Goal: Information Seeking & Learning: Find specific fact

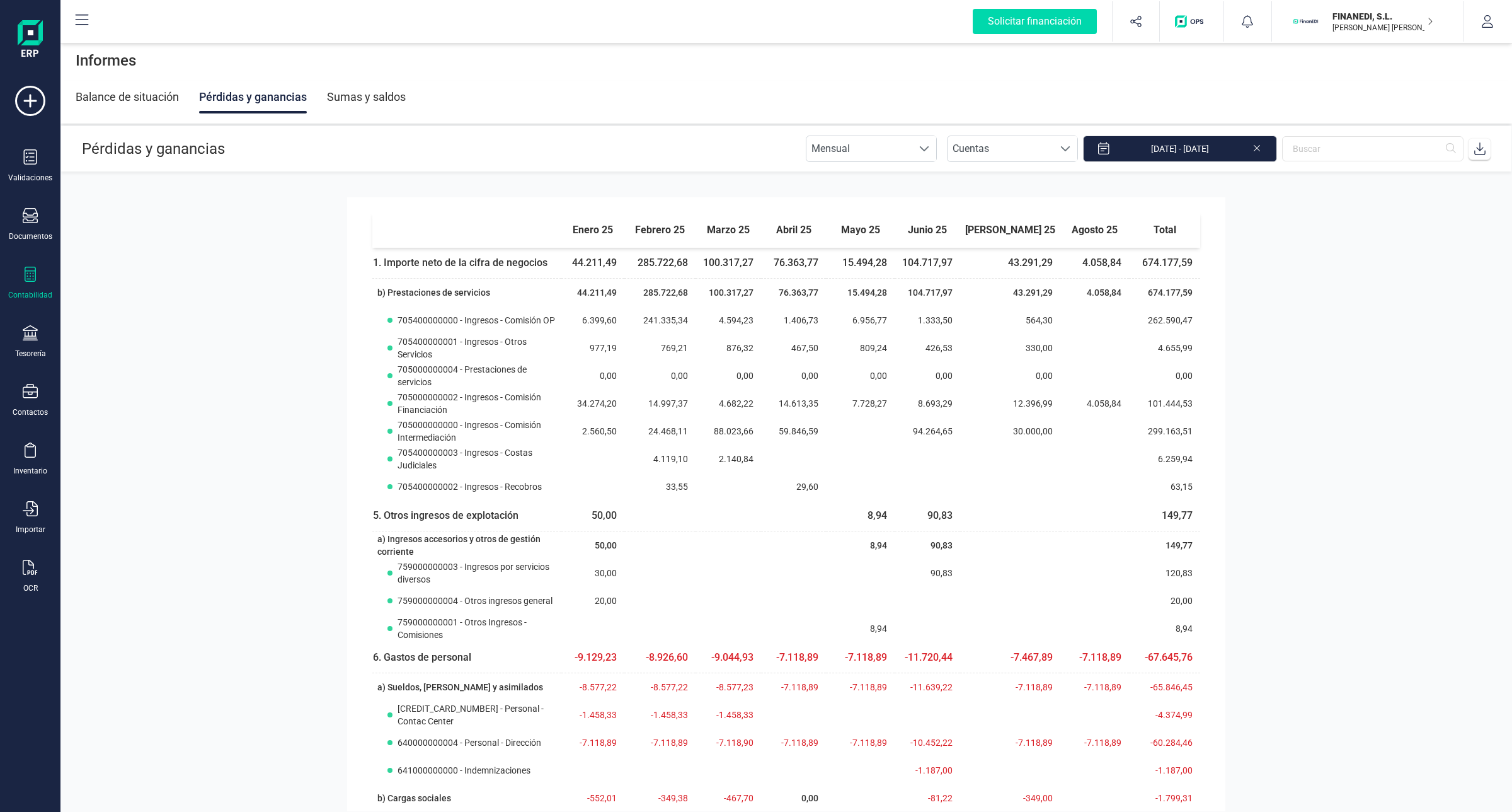
scroll to position [648, 0]
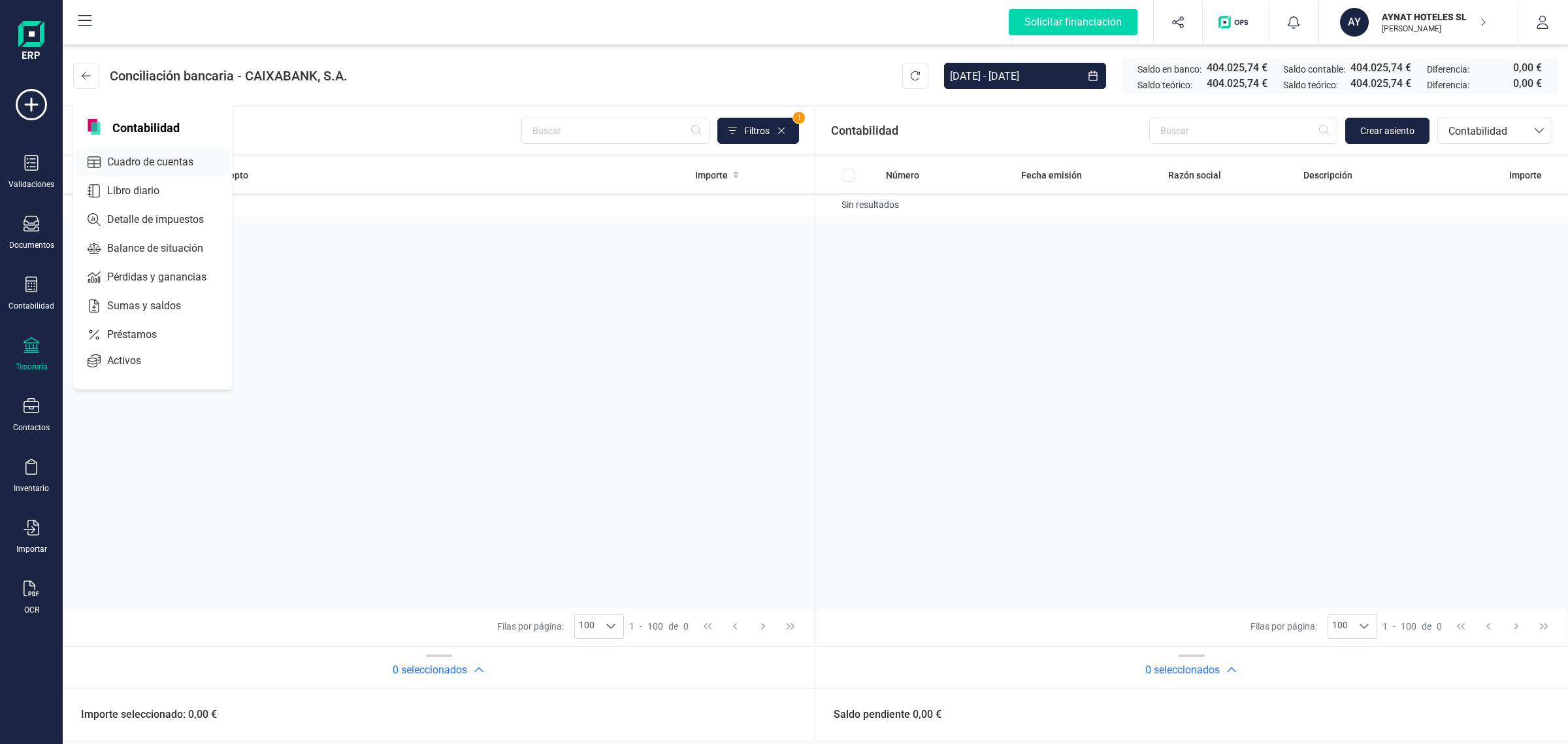
click at [142, 159] on span "Cuadro de cuentas" at bounding box center [159, 162] width 115 height 16
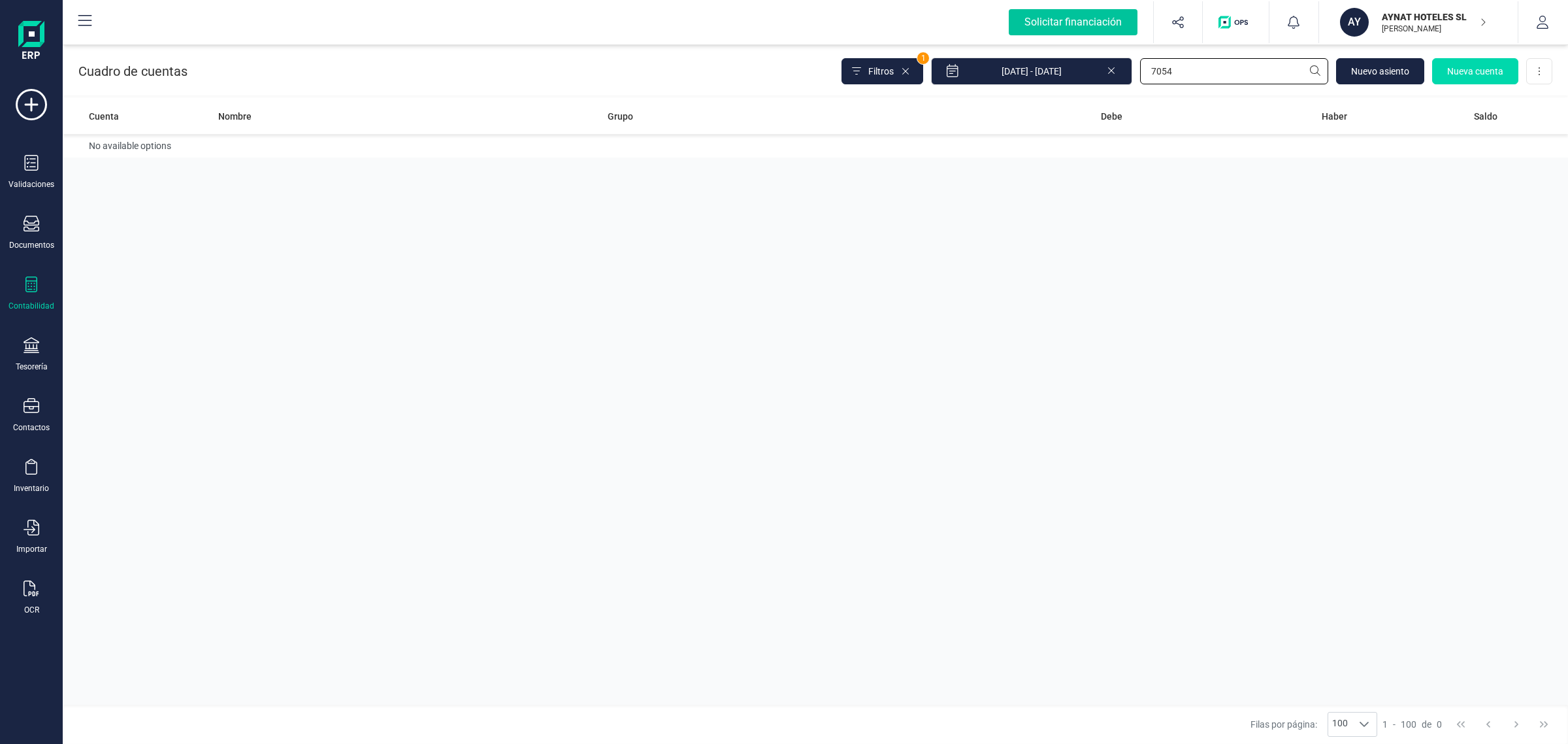
drag, startPoint x: 1173, startPoint y: 82, endPoint x: 1053, endPoint y: 31, distance: 130.4
click at [1053, 31] on div "Solicitar financiación Importaciones completadas 0 / 0 AY AYNAT HOTELES SL [PER…" at bounding box center [815, 372] width 1505 height 744
type input "2319"
click at [49, 271] on div "Validaciones Documentos Documentos Presupuestos Pedidos Albaranes Facturas Fact…" at bounding box center [32, 356] width 53 height 536
click at [30, 291] on div at bounding box center [31, 286] width 16 height 19
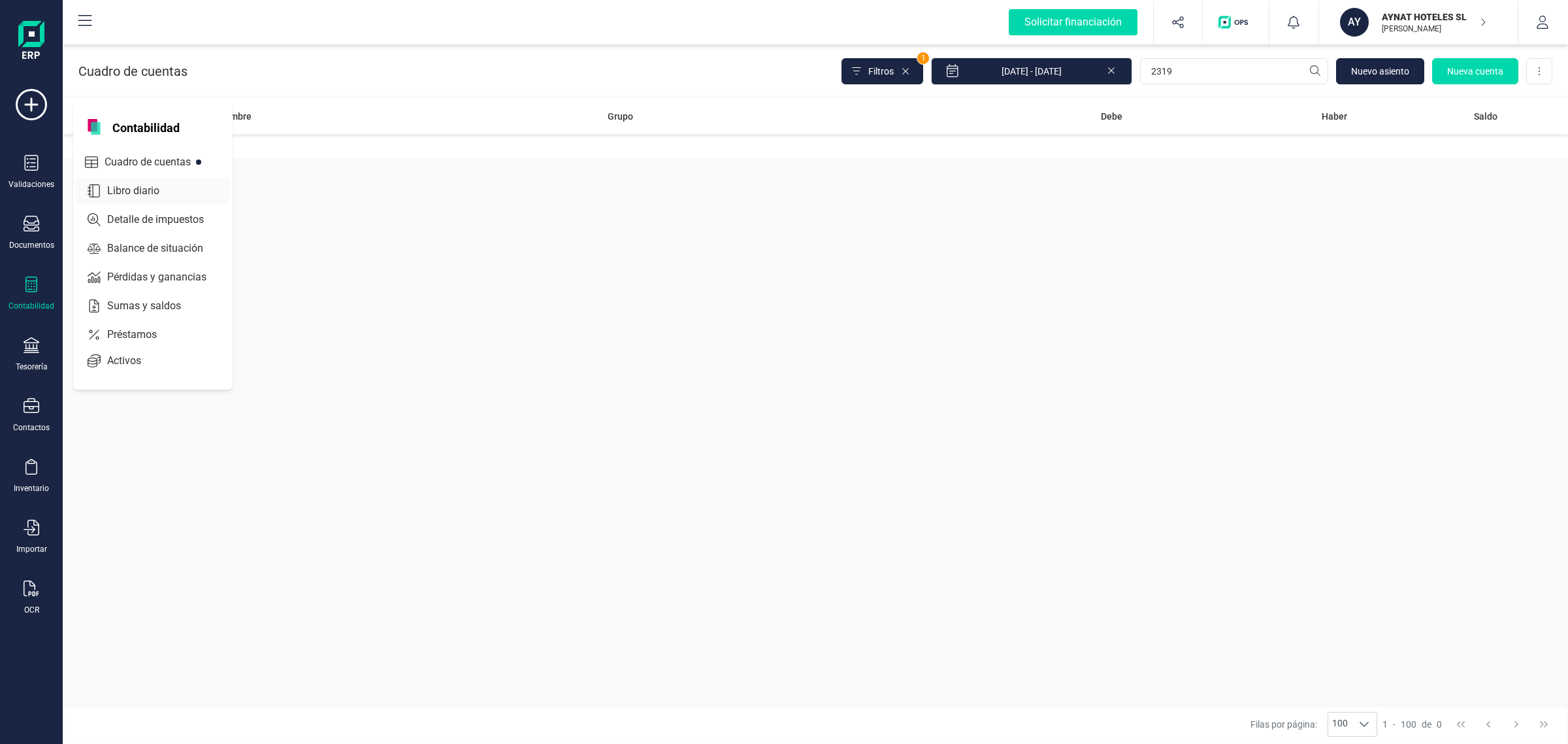
click at [136, 185] on span "Libro diario" at bounding box center [142, 190] width 81 height 16
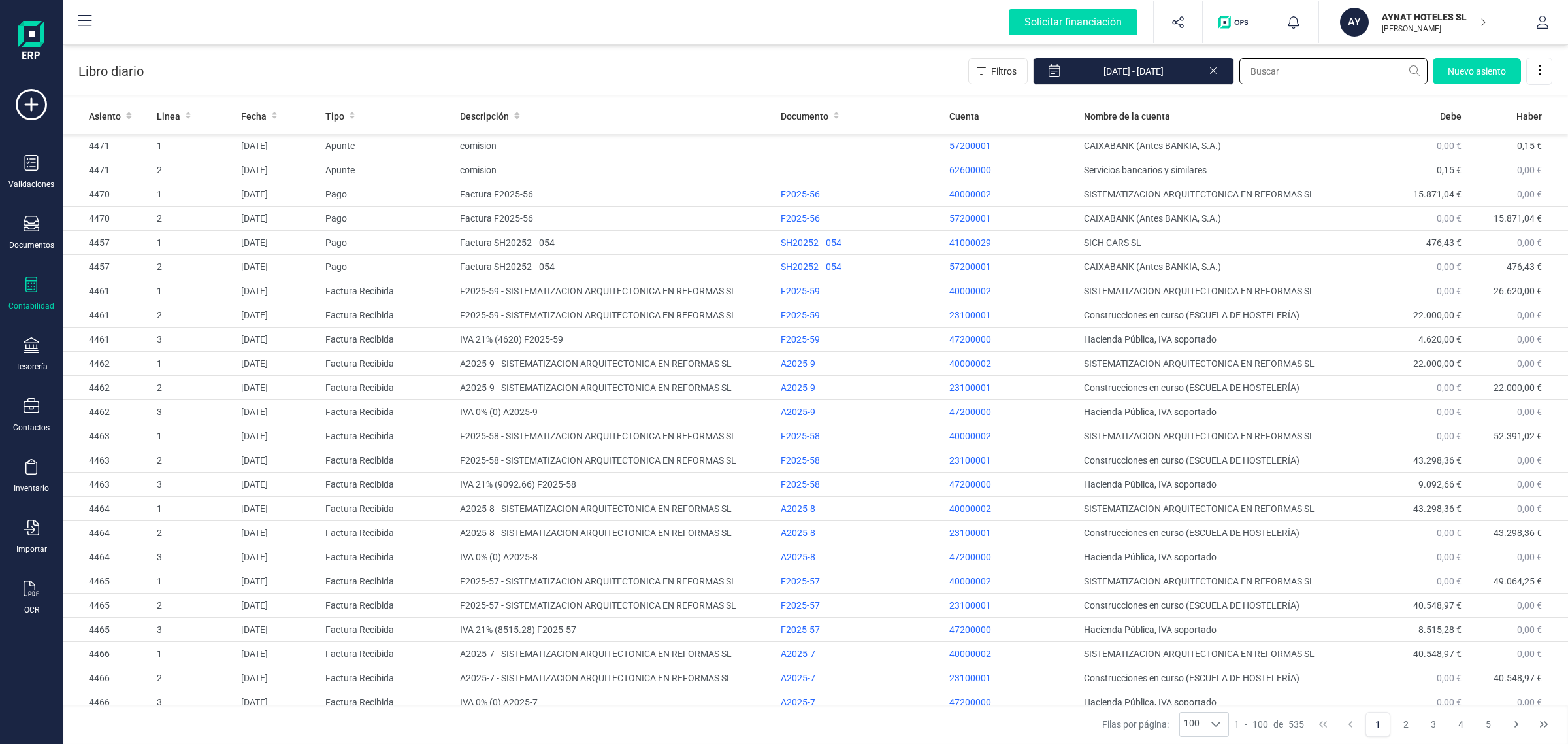
click at [1273, 77] on input "text" at bounding box center [1334, 71] width 188 height 26
type input "2319"
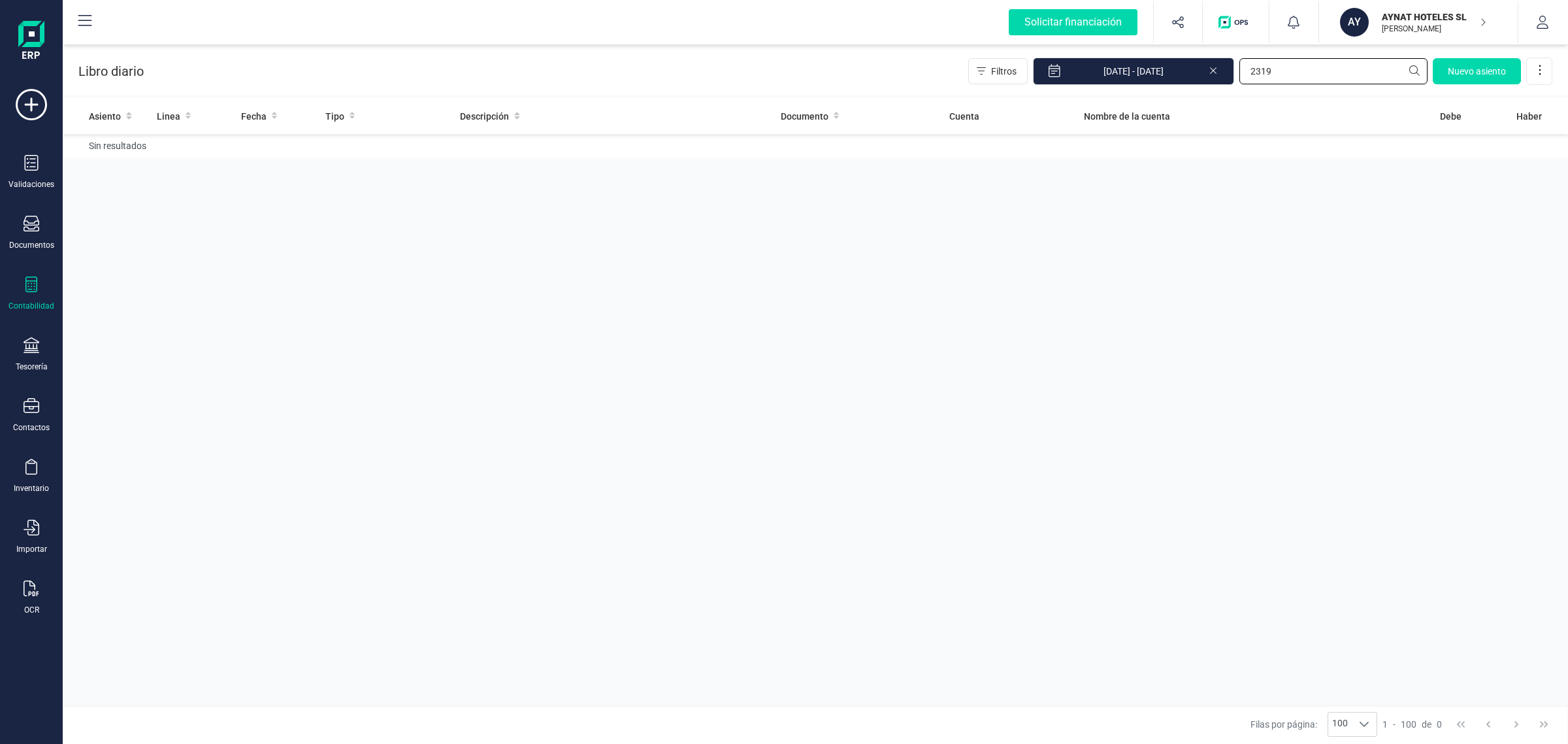
drag, startPoint x: 1299, startPoint y: 62, endPoint x: 1207, endPoint y: 63, distance: 92.0
click at [1207, 63] on div "Filtros [DATE] - [DATE] 2319 [GEOGRAPHIC_DATA]" at bounding box center [1260, 71] width 584 height 28
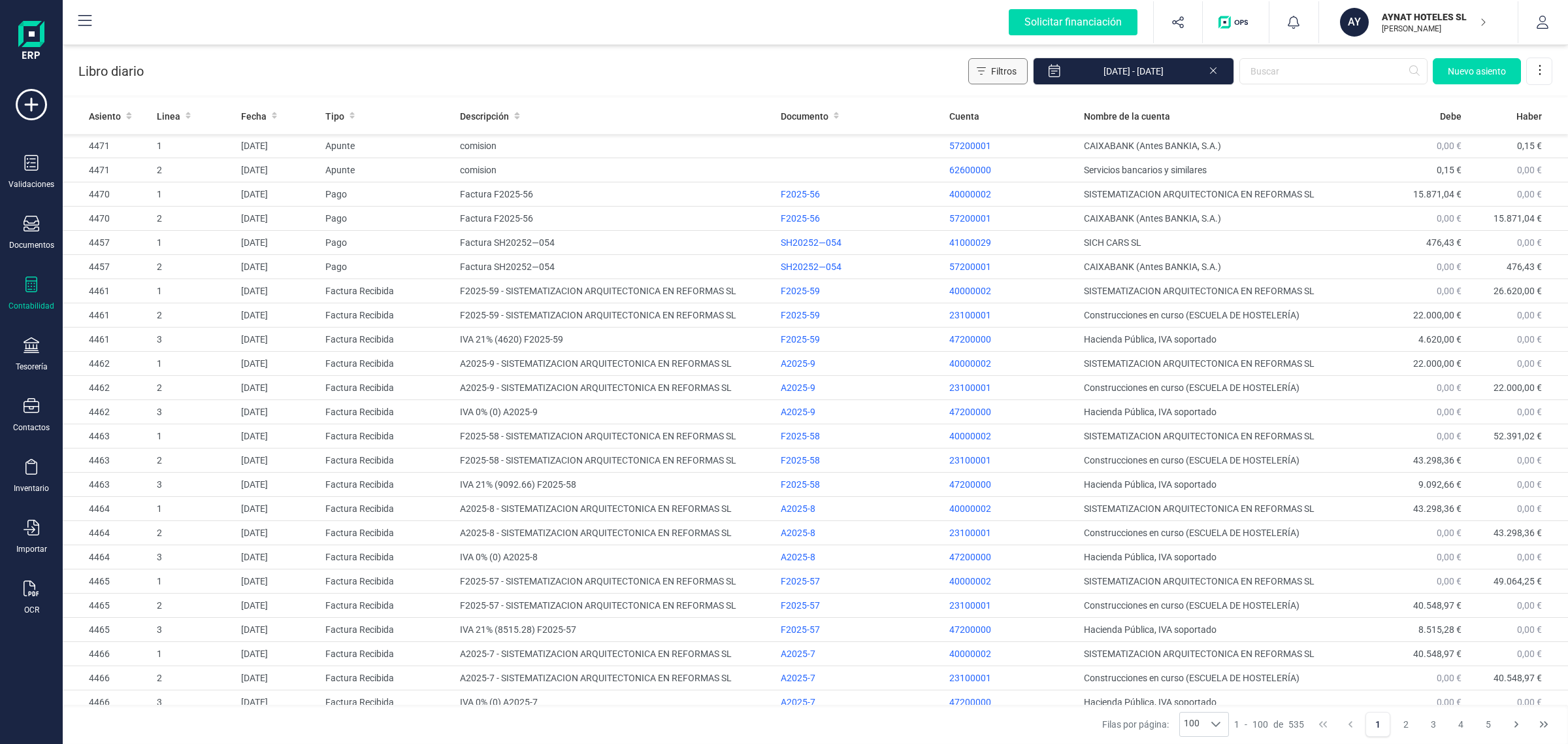
click at [984, 65] on button "Filtros" at bounding box center [998, 71] width 59 height 26
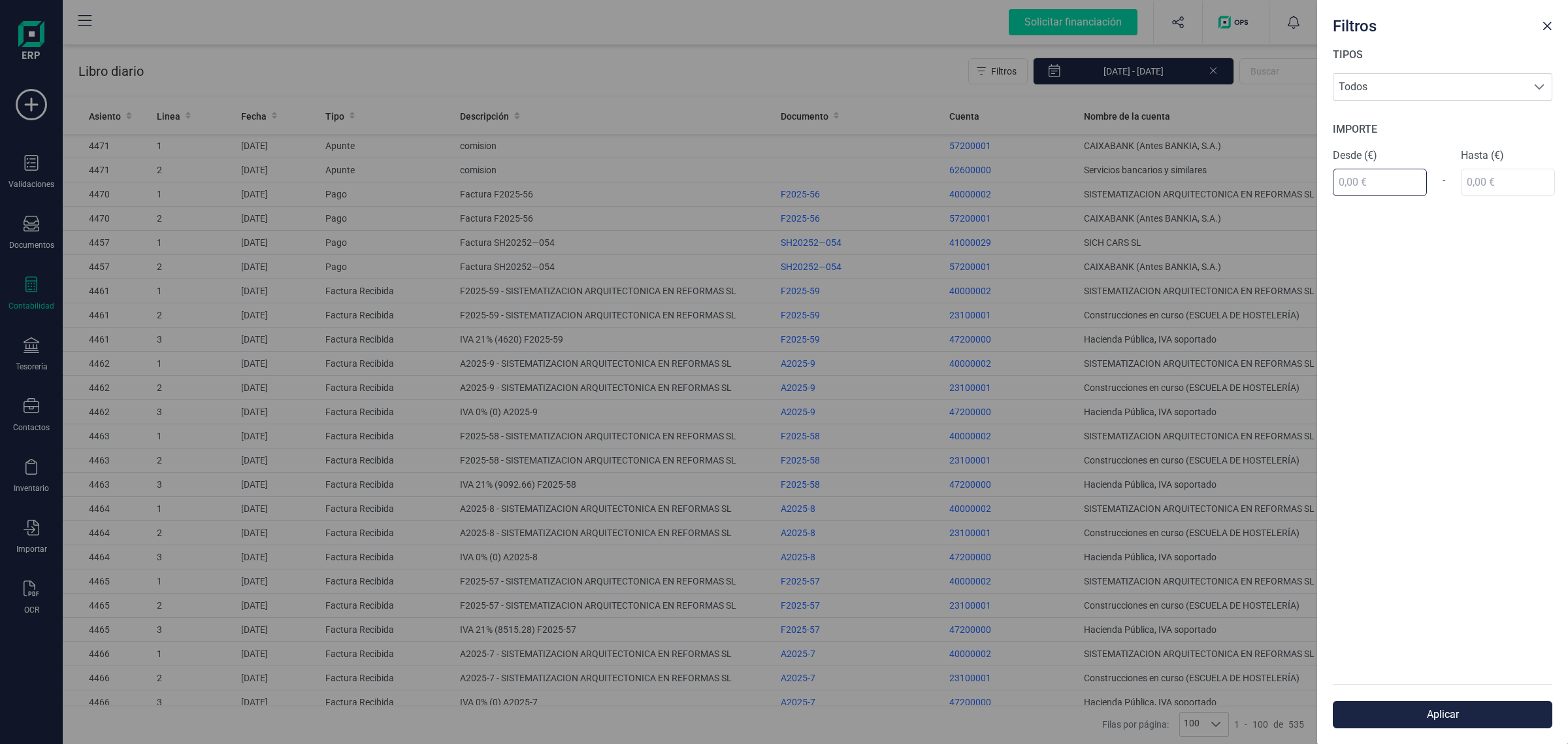
click at [1393, 174] on input "text" at bounding box center [1380, 183] width 94 height 28
type input "2.319,00 €"
click at [1477, 185] on div "IMPORTE Desde (€) 2.319,00 € - Hasta (€)" at bounding box center [1442, 159] width 219 height 75
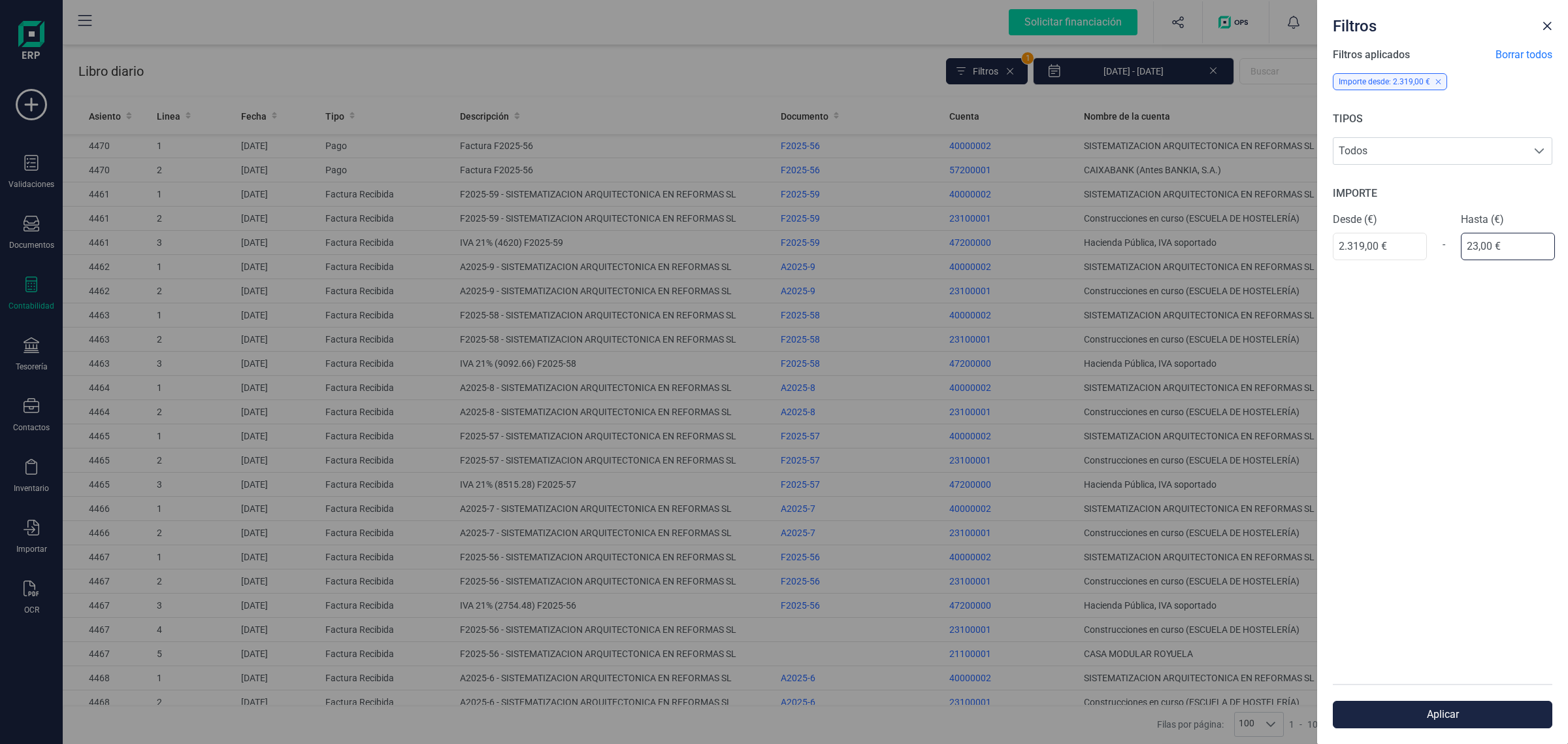
type input "2,00 €"
type input "2.320,00 €"
click at [1402, 725] on button "Aplicar" at bounding box center [1442, 715] width 219 height 28
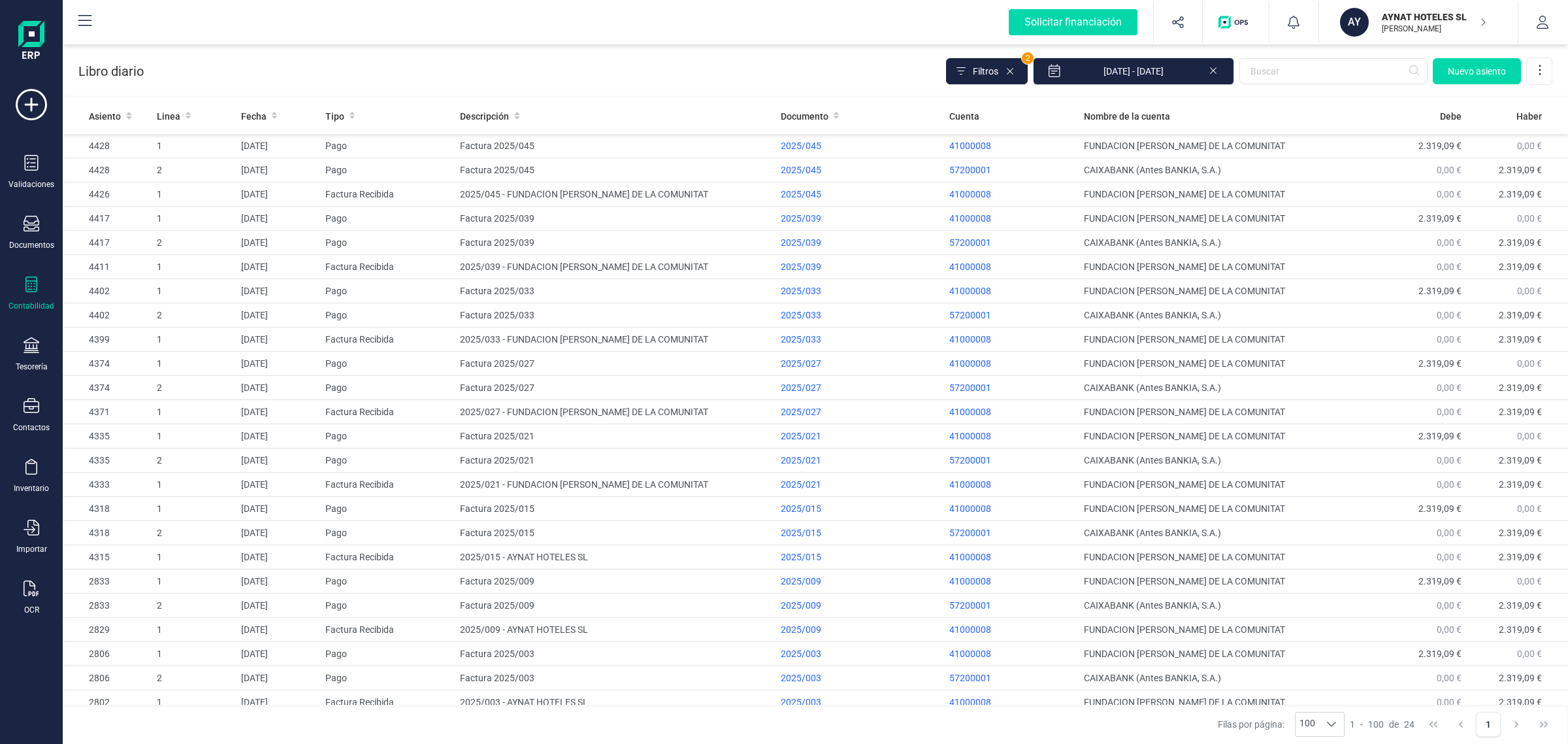
click at [25, 291] on div at bounding box center [31, 286] width 16 height 19
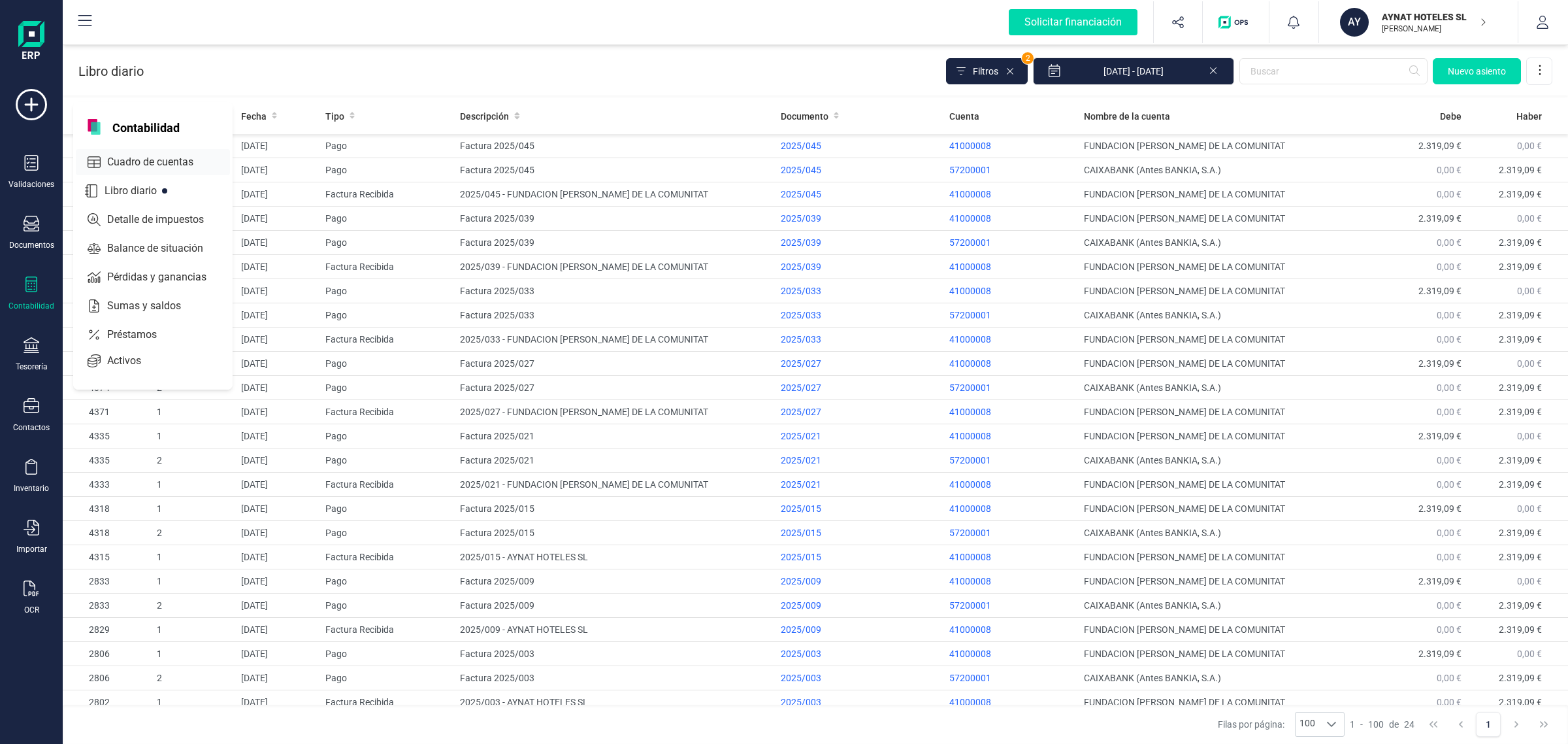
click at [181, 161] on span "Cuadro de cuentas" at bounding box center [159, 162] width 115 height 16
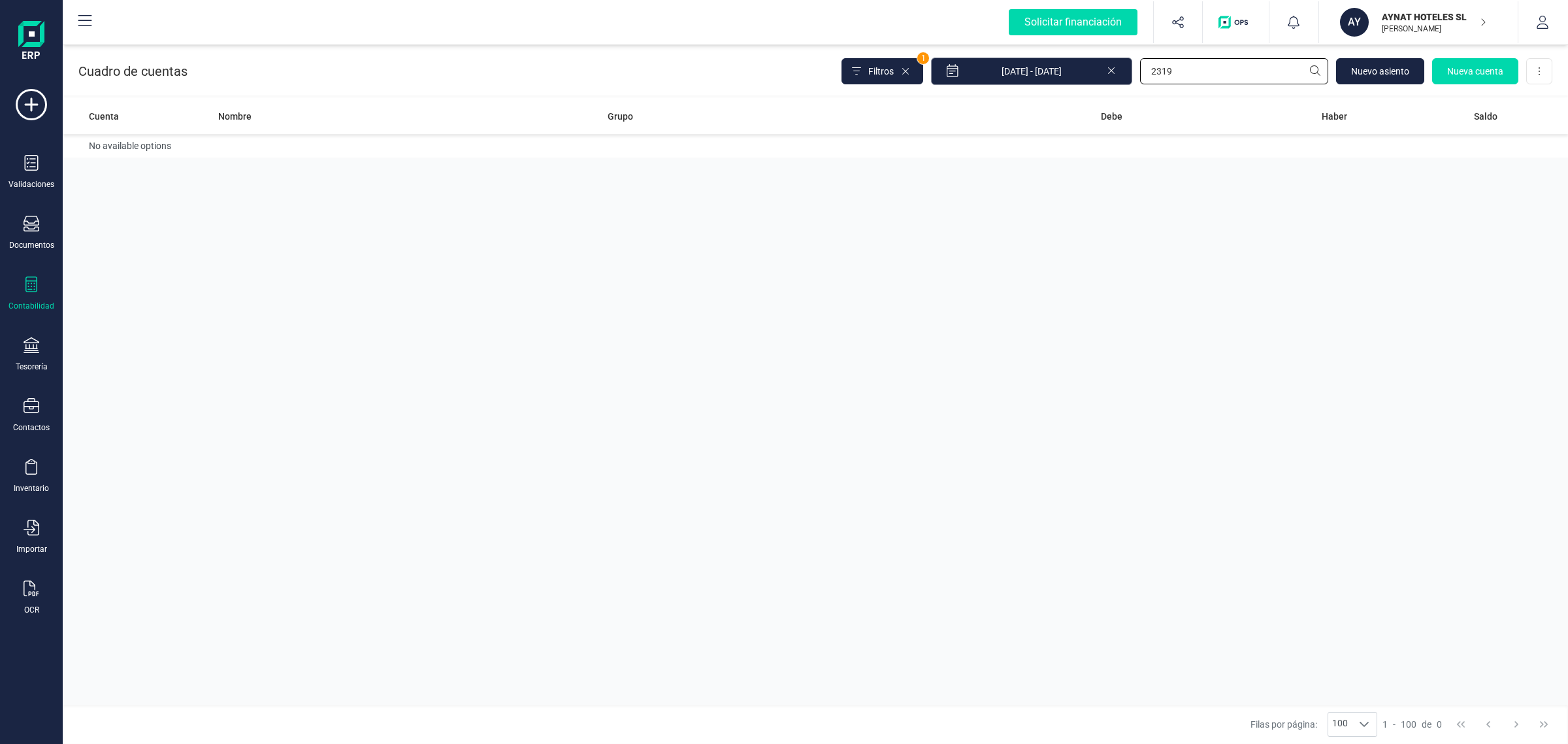
drag, startPoint x: 1199, startPoint y: 77, endPoint x: 1096, endPoint y: 69, distance: 103.3
click at [1096, 69] on div "Filtros 1 [DATE] - [DATE] 2319 [GEOGRAPHIC_DATA] Nueva cuenta Descargar Excel" at bounding box center [1197, 71] width 711 height 28
type input "fundacion"
click at [910, 173] on div "Cuenta Nombre Grupo Debe Haber Saldo 41000008 FUNDACION [PERSON_NAME] DE LA COM…" at bounding box center [815, 401] width 1505 height 607
click at [876, 163] on td "Acreedores varios" at bounding box center [753, 153] width 300 height 37
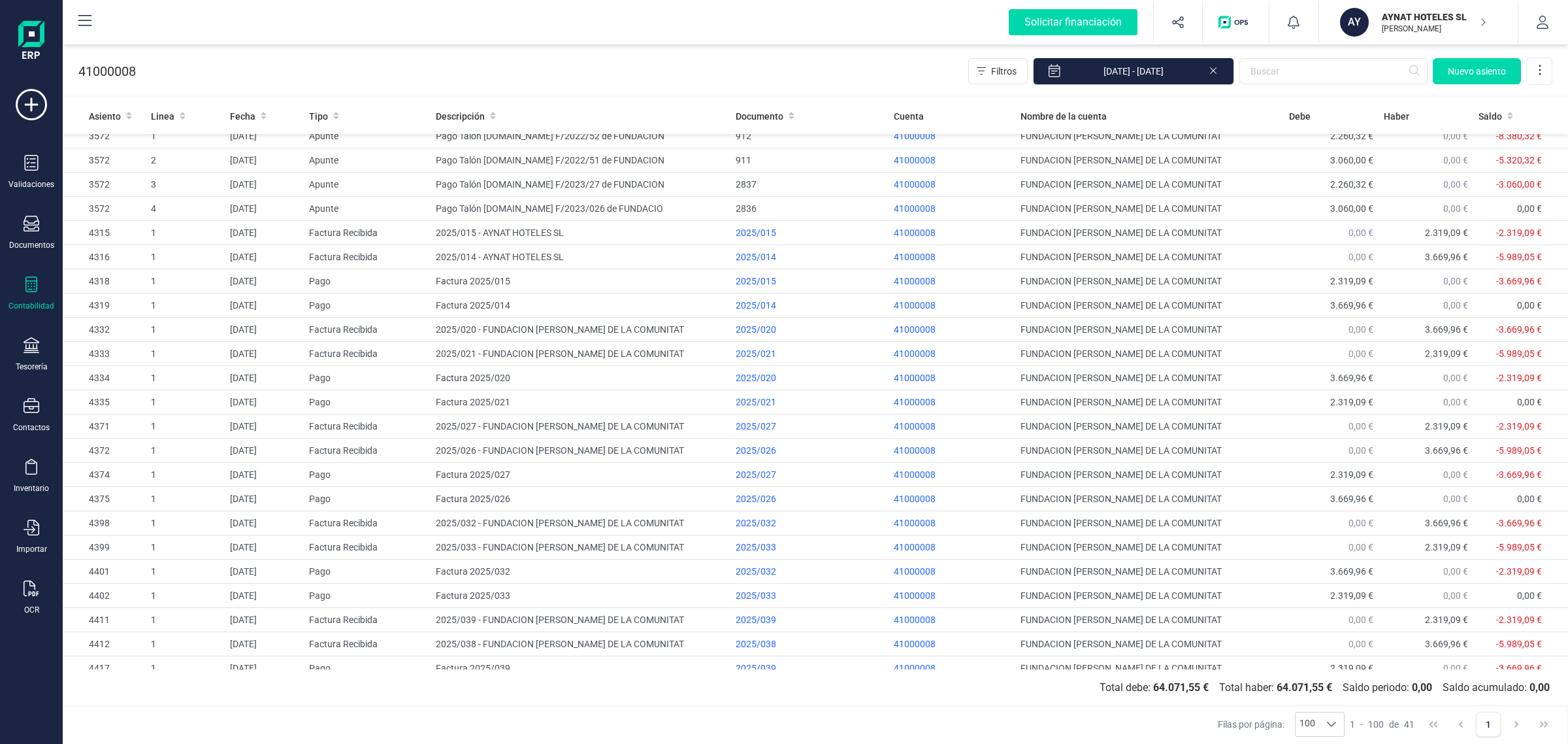
scroll to position [462, 0]
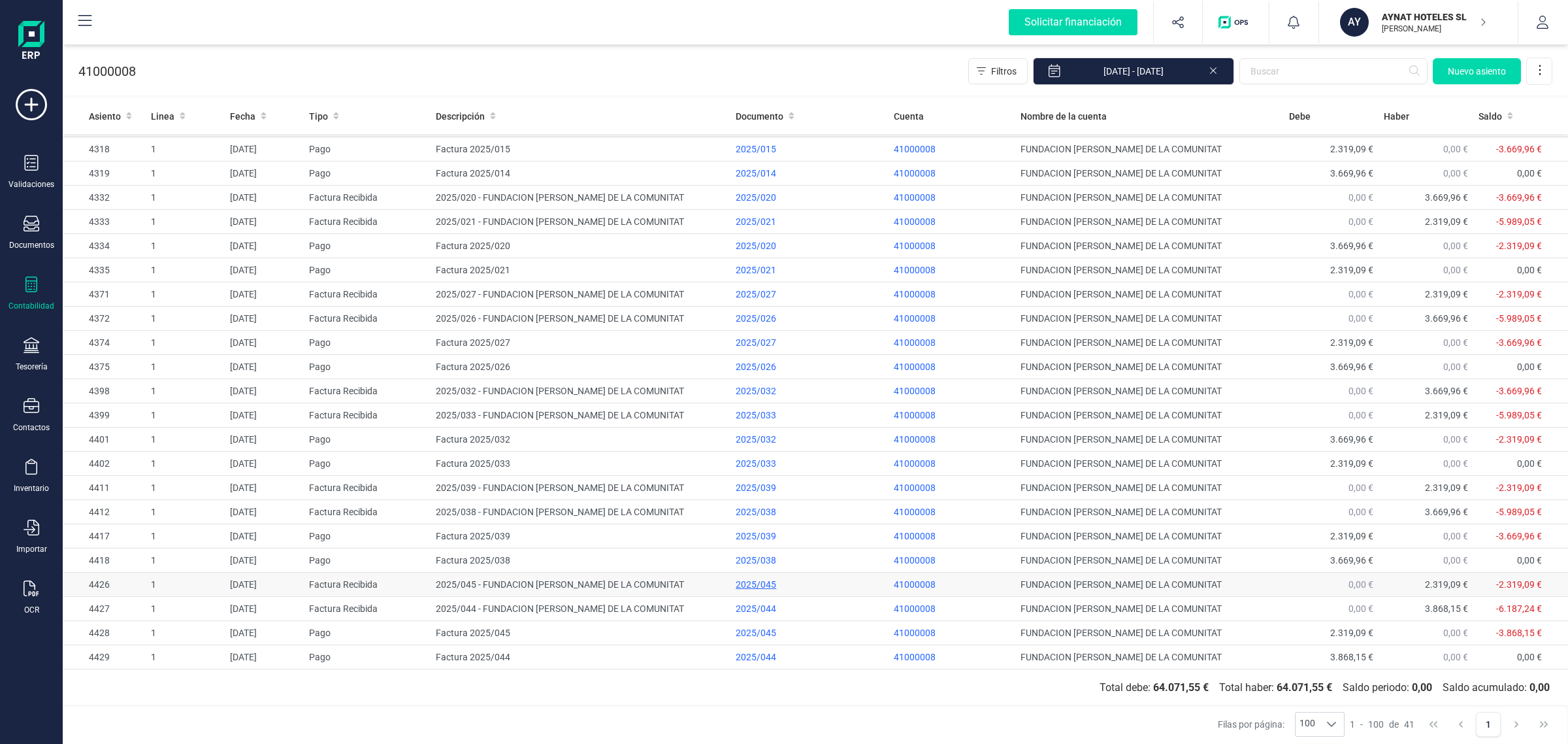
click at [743, 583] on div "2025/045" at bounding box center [809, 584] width 147 height 13
click at [753, 631] on div "2025/045" at bounding box center [809, 633] width 147 height 13
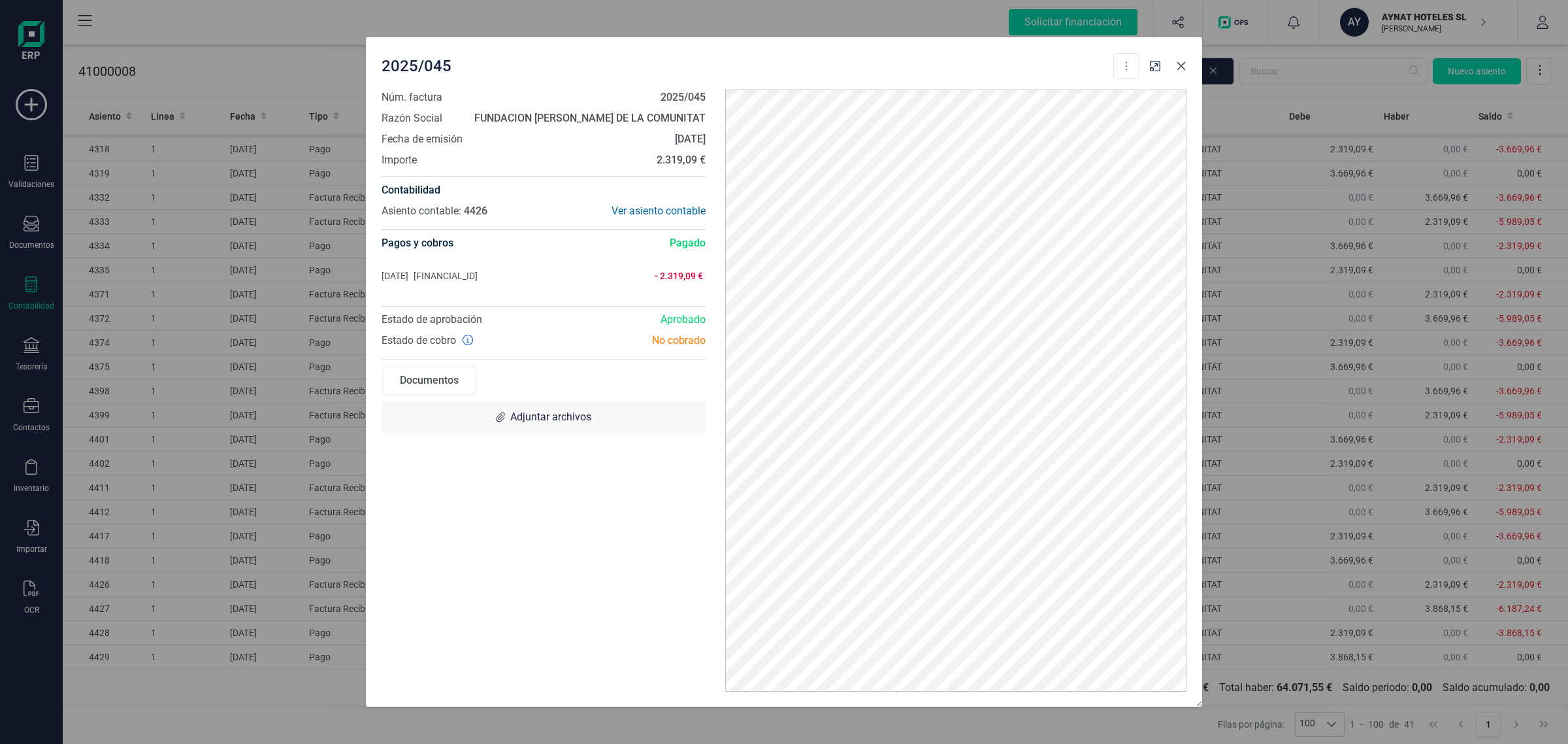
click at [1183, 66] on icon "button" at bounding box center [1181, 66] width 10 height 10
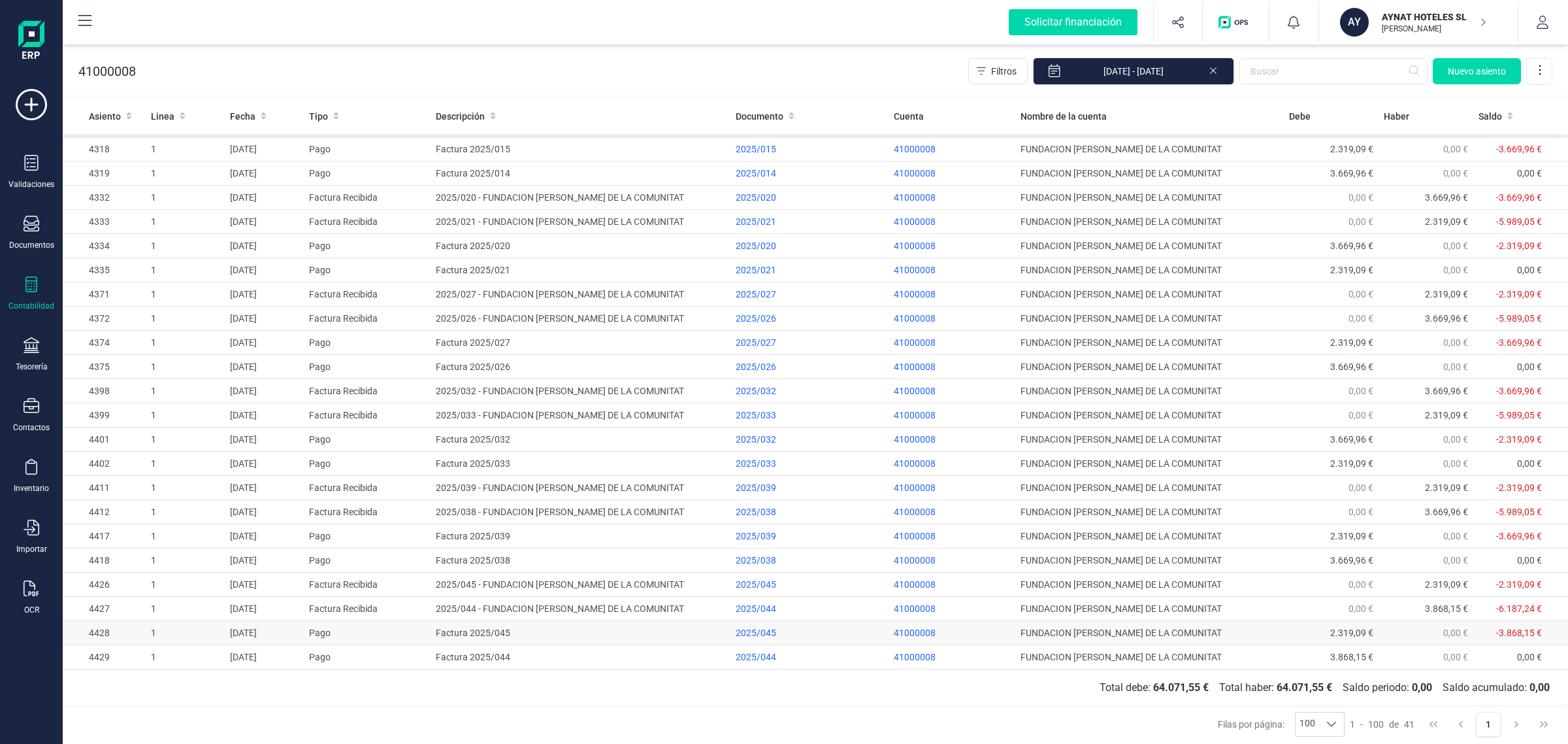
click at [482, 634] on td "Factura 2025/045" at bounding box center [580, 633] width 300 height 24
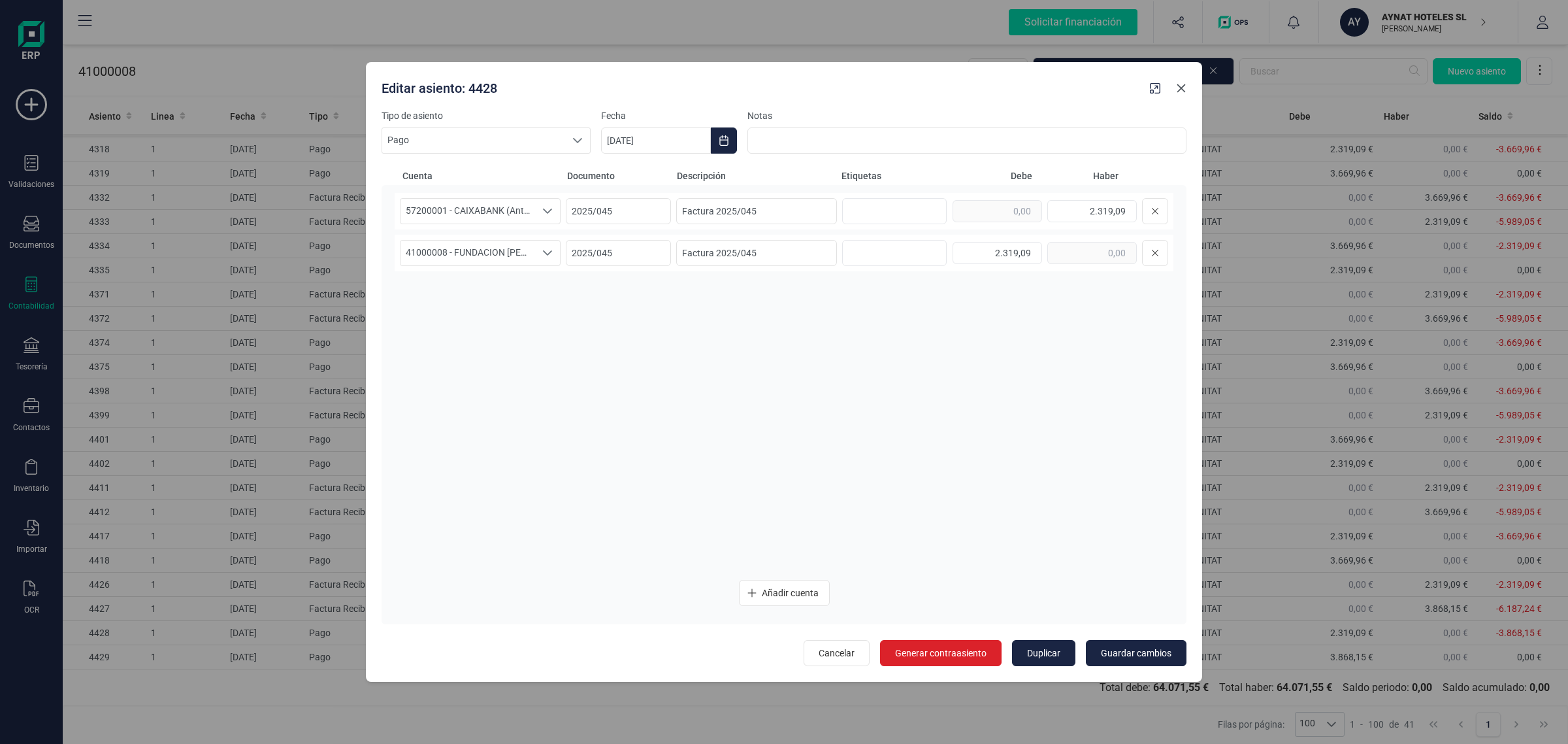
click at [1177, 87] on icon "button" at bounding box center [1181, 88] width 10 height 10
